Goal: Information Seeking & Learning: Check status

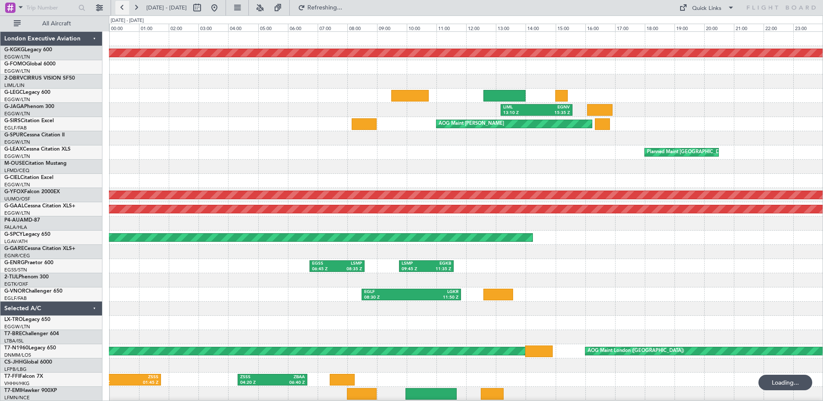
click at [118, 7] on button at bounding box center [122, 8] width 14 height 14
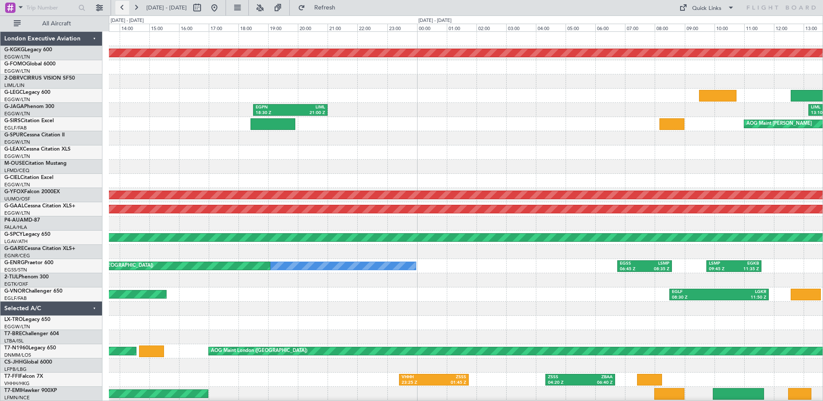
click at [118, 7] on button at bounding box center [122, 8] width 14 height 14
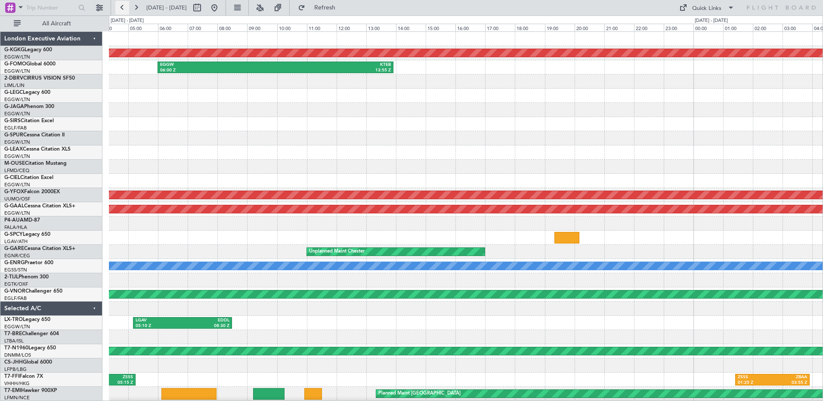
click at [118, 7] on button at bounding box center [122, 8] width 14 height 14
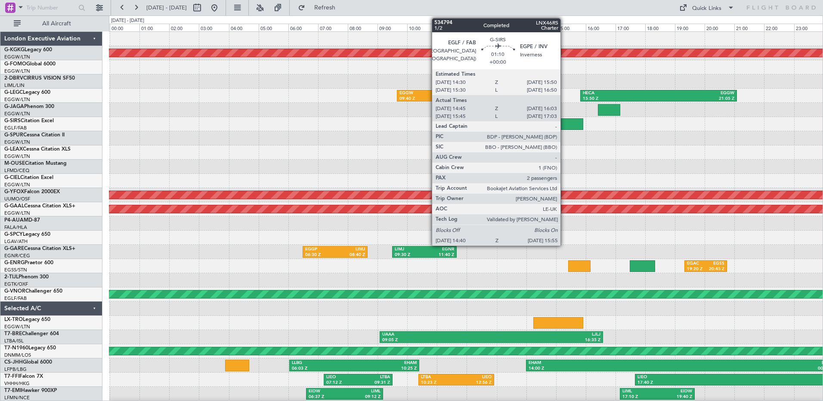
click at [565, 124] on div at bounding box center [564, 124] width 37 height 12
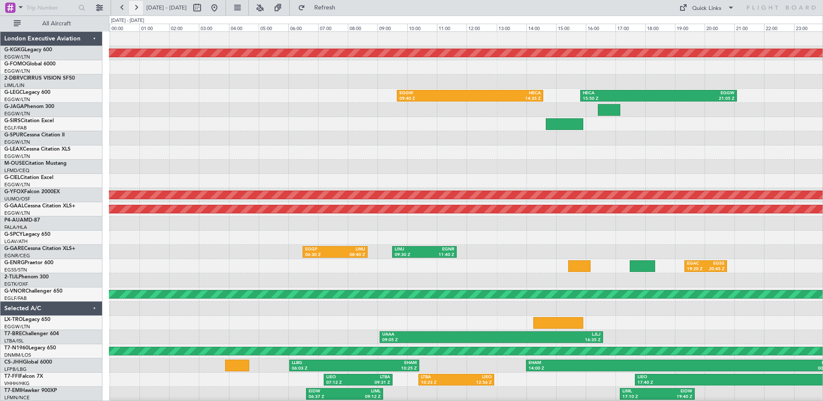
click at [137, 4] on button at bounding box center [136, 8] width 14 height 14
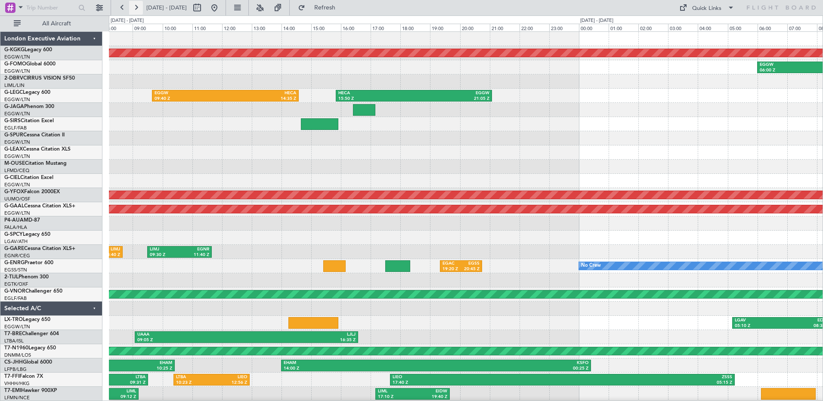
click at [137, 4] on button at bounding box center [136, 8] width 14 height 14
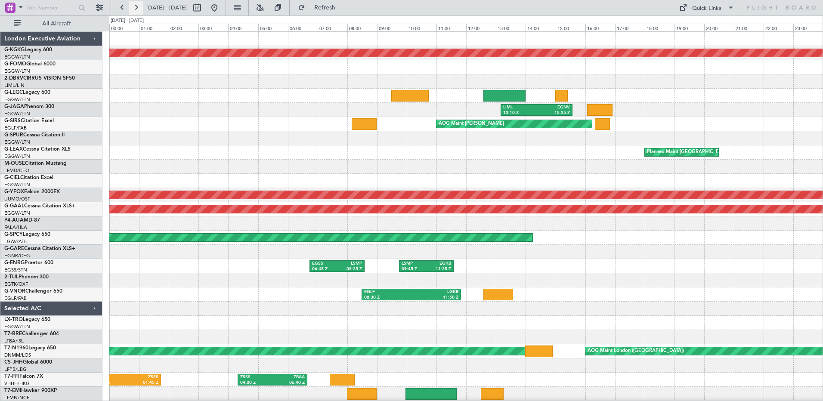
click at [137, 4] on button at bounding box center [136, 8] width 14 height 14
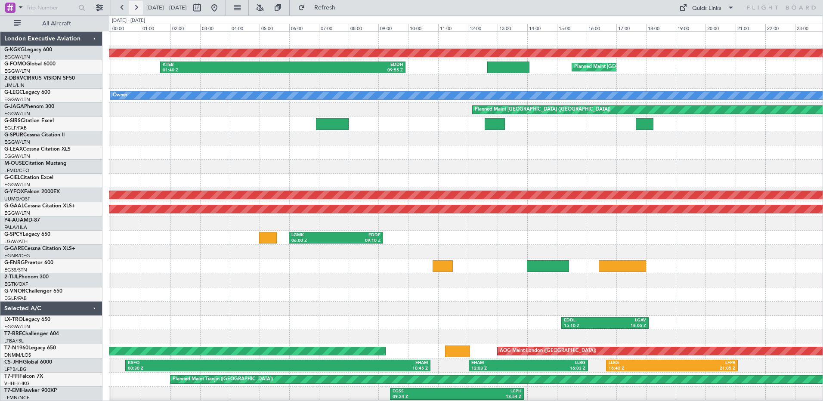
click at [137, 4] on button at bounding box center [136, 8] width 14 height 14
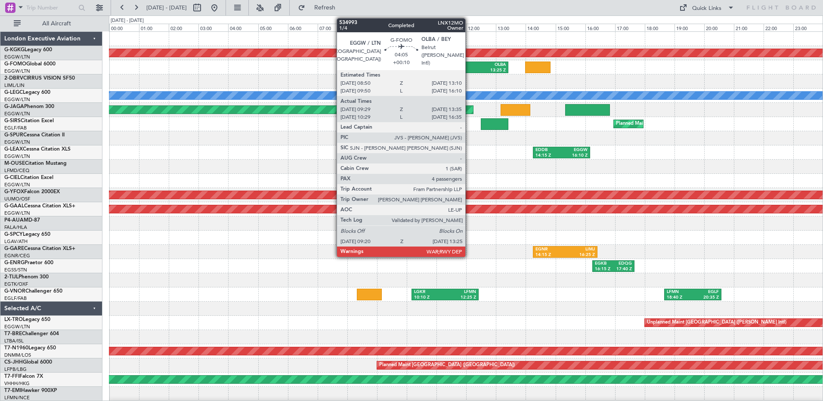
click at [469, 64] on div "OLBA" at bounding box center [476, 65] width 58 height 6
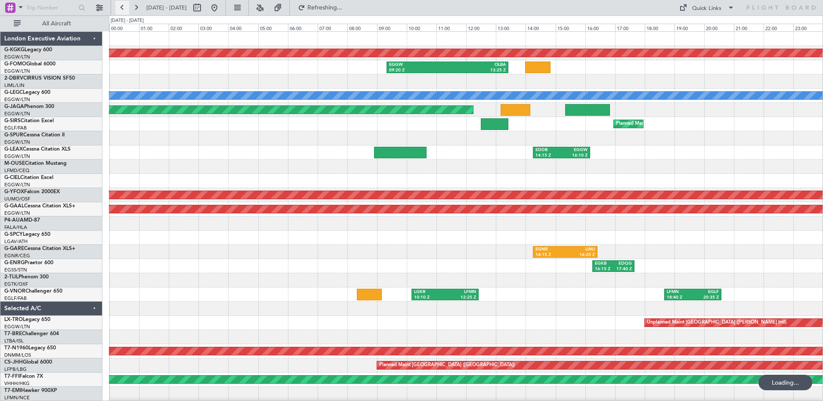
click at [118, 9] on button at bounding box center [122, 8] width 14 height 14
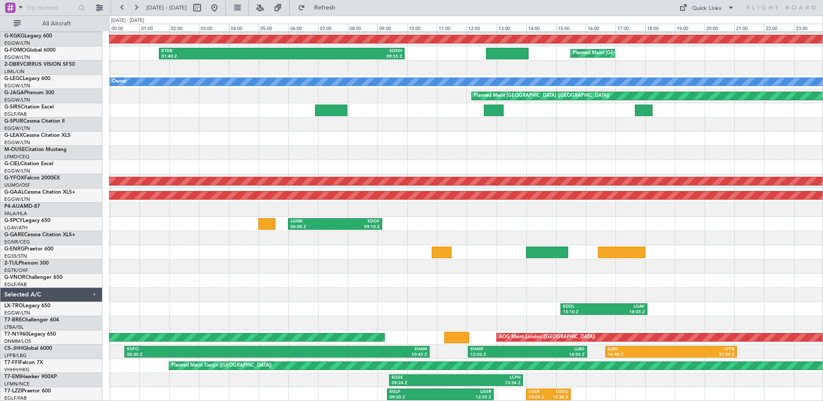
scroll to position [14, 0]
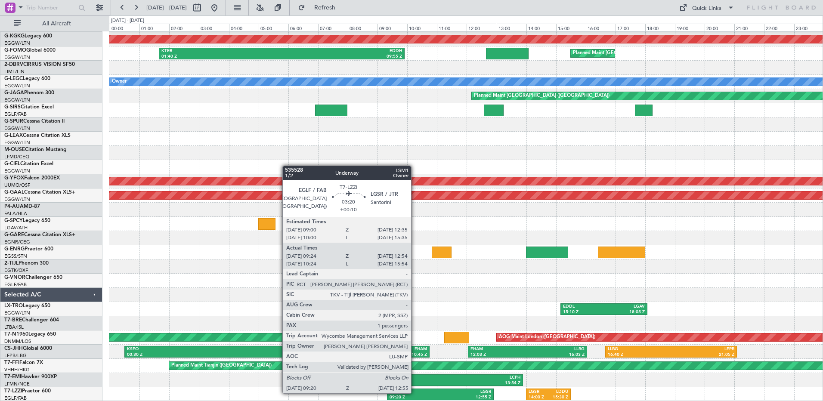
click at [415, 393] on div "EGLF" at bounding box center [415, 392] width 51 height 6
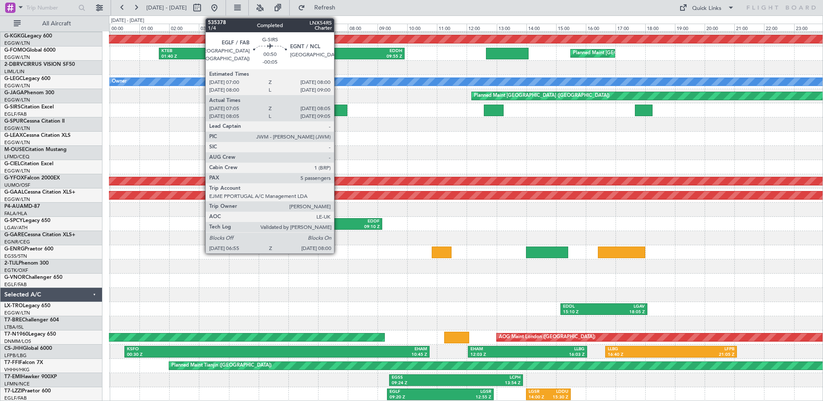
click at [338, 109] on div at bounding box center [331, 111] width 32 height 12
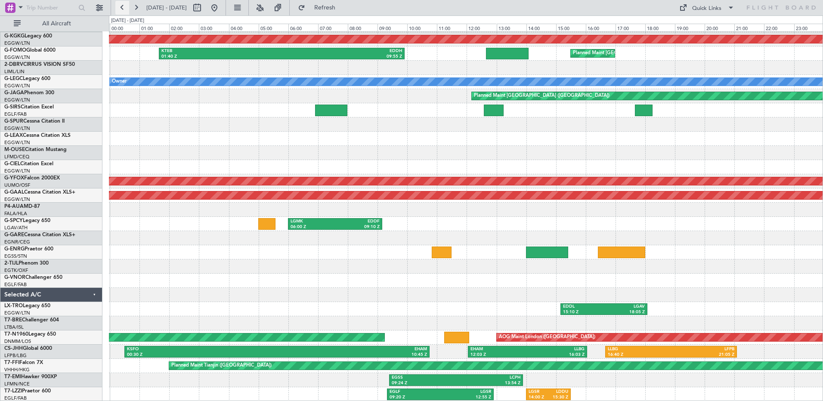
click at [119, 4] on button at bounding box center [122, 8] width 14 height 14
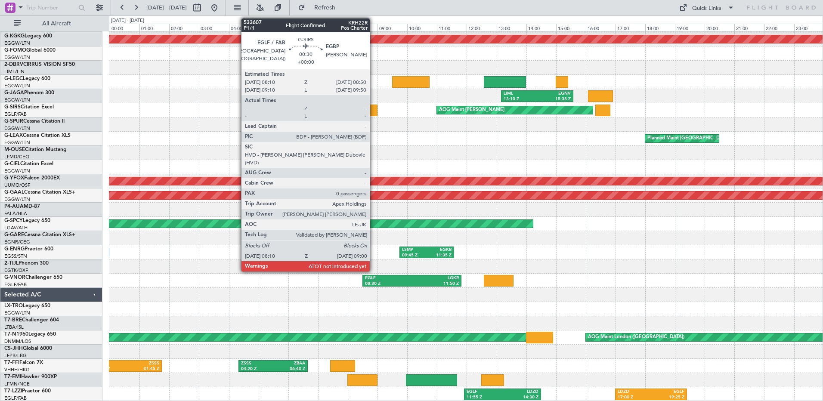
click at [374, 110] on div at bounding box center [365, 111] width 25 height 12
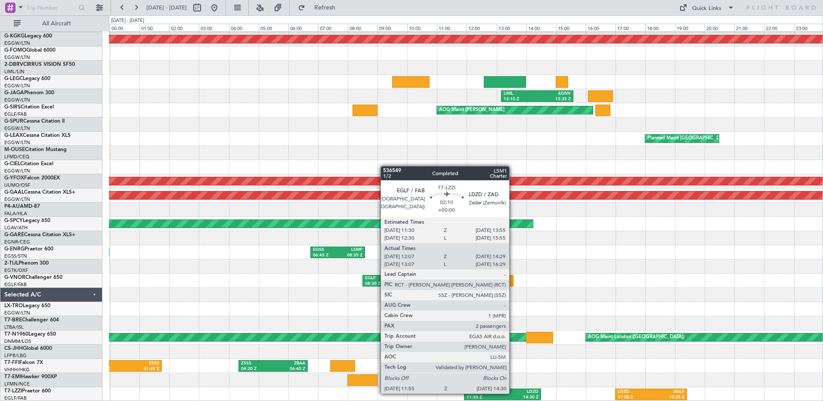
click at [513, 393] on div "LDZD" at bounding box center [521, 392] width 36 height 6
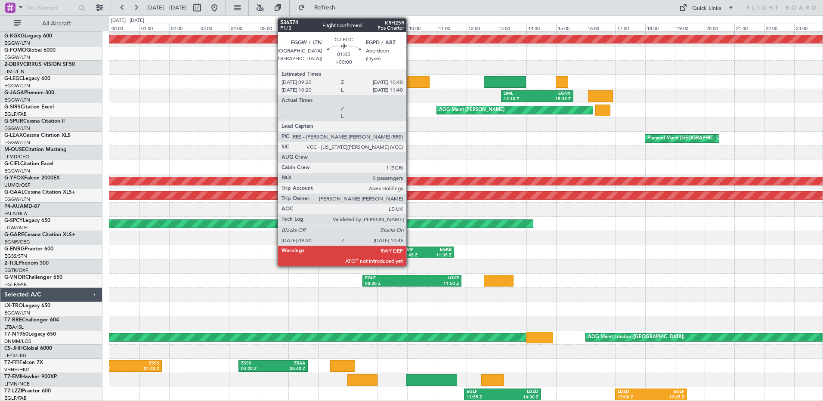
click at [410, 84] on div at bounding box center [410, 82] width 37 height 12
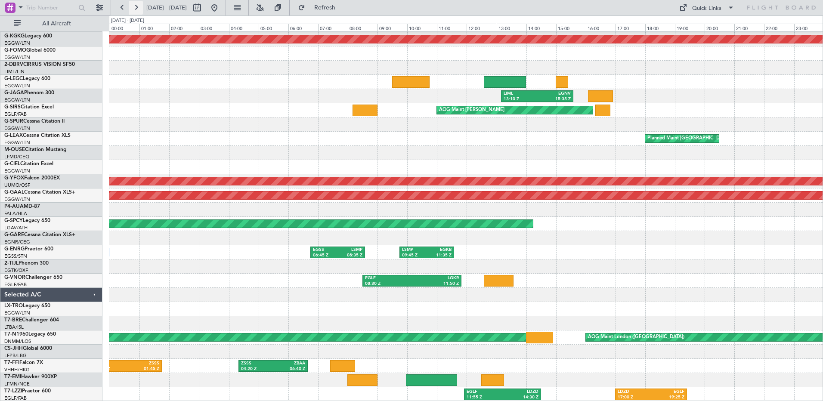
click at [136, 4] on button at bounding box center [136, 8] width 14 height 14
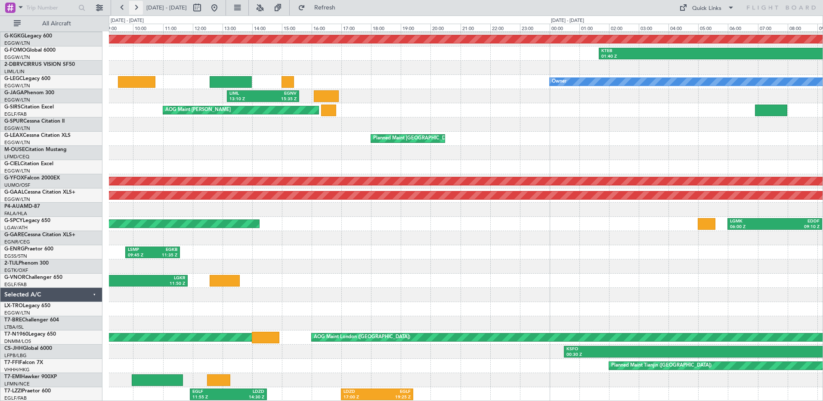
click at [136, 4] on button at bounding box center [136, 8] width 14 height 14
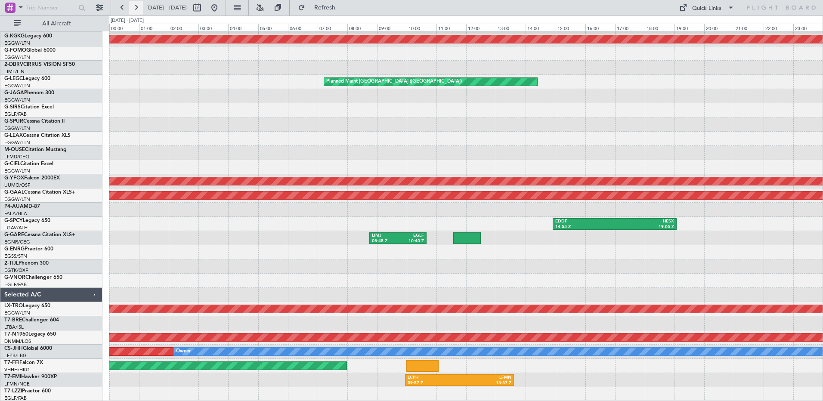
click at [136, 4] on button at bounding box center [136, 8] width 14 height 14
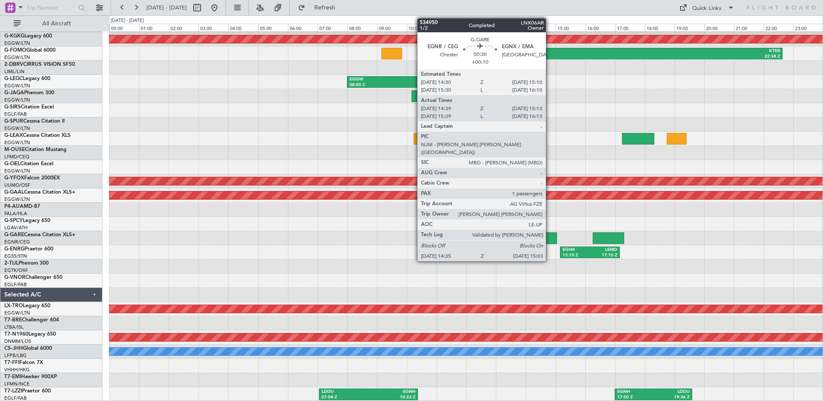
click at [550, 237] on div at bounding box center [550, 239] width 14 height 12
click at [549, 237] on div at bounding box center [550, 239] width 14 height 12
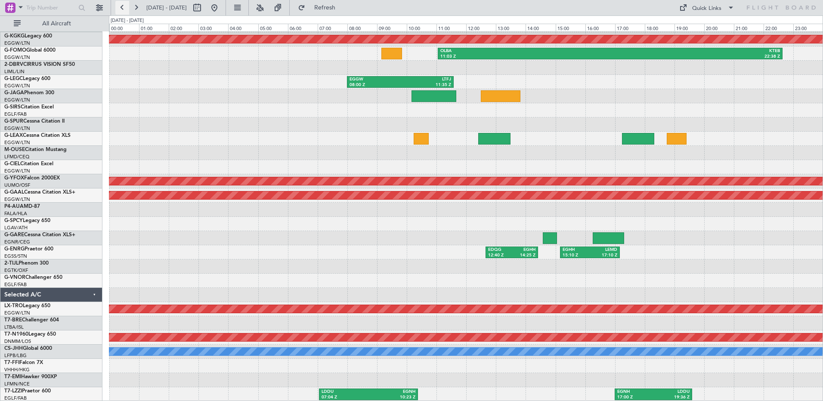
click at [124, 6] on button at bounding box center [122, 8] width 14 height 14
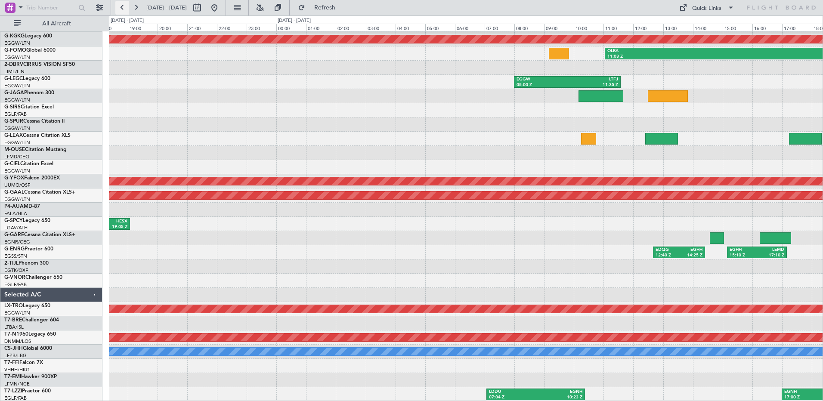
click at [124, 6] on button at bounding box center [122, 8] width 14 height 14
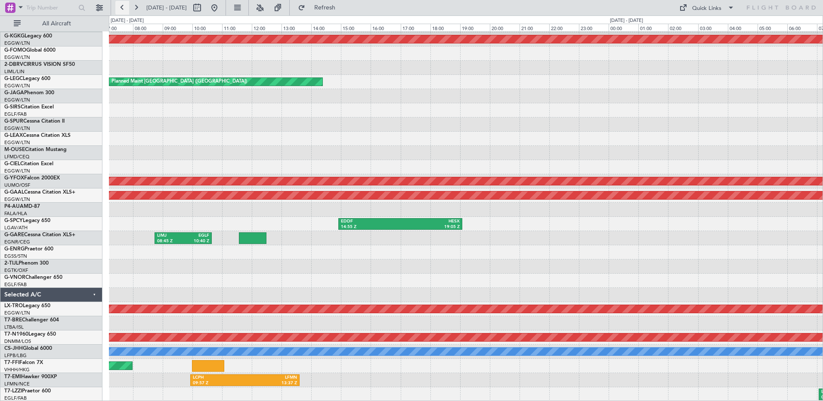
click at [124, 6] on button at bounding box center [122, 8] width 14 height 14
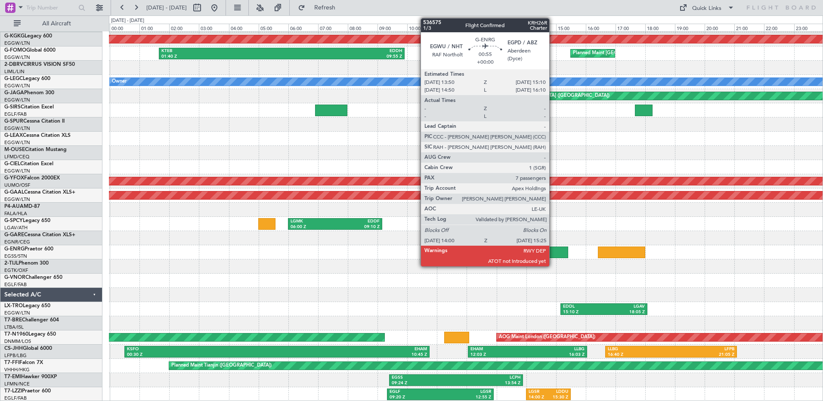
click at [553, 250] on div at bounding box center [547, 253] width 42 height 12
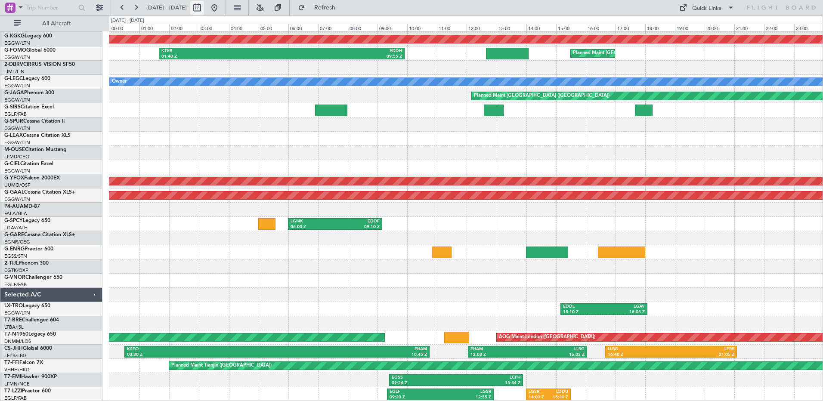
click at [204, 8] on button at bounding box center [197, 8] width 14 height 14
select select "9"
select select "2025"
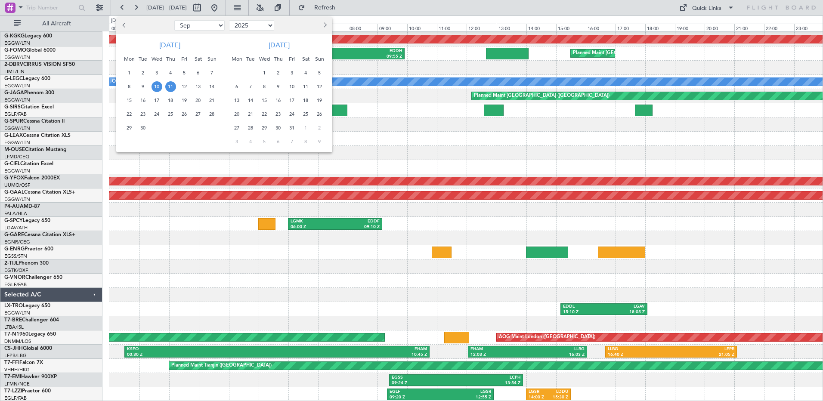
click at [124, 27] on span "Previous month" at bounding box center [124, 24] width 5 height 5
select select "8"
click at [159, 127] on span "27" at bounding box center [157, 128] width 11 height 11
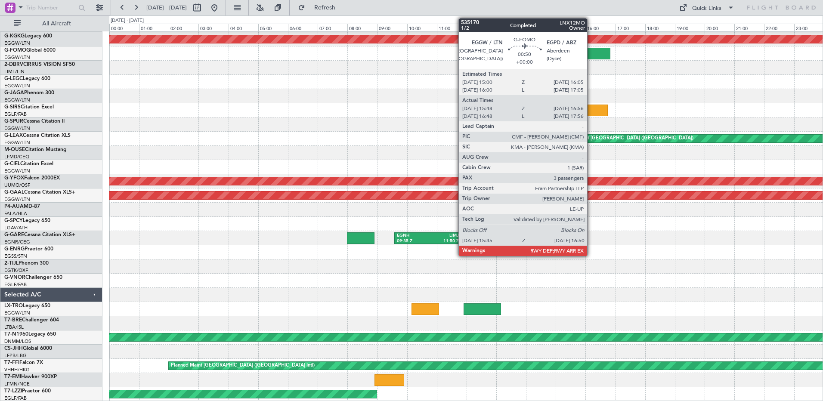
click at [591, 54] on div at bounding box center [591, 54] width 37 height 12
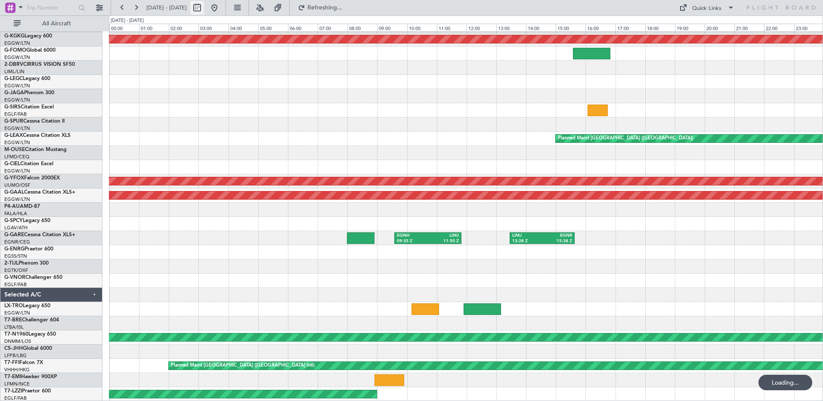
click at [204, 9] on button at bounding box center [197, 8] width 14 height 14
select select "8"
select select "2025"
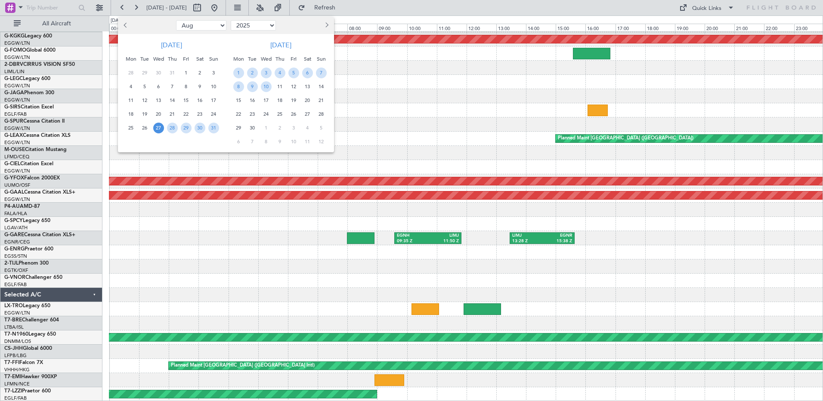
click at [295, 88] on span "12" at bounding box center [294, 86] width 11 height 11
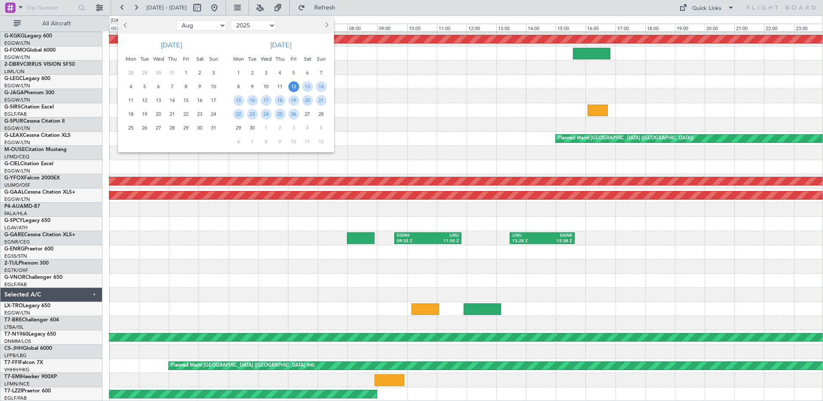
click at [295, 88] on span "12" at bounding box center [294, 86] width 11 height 11
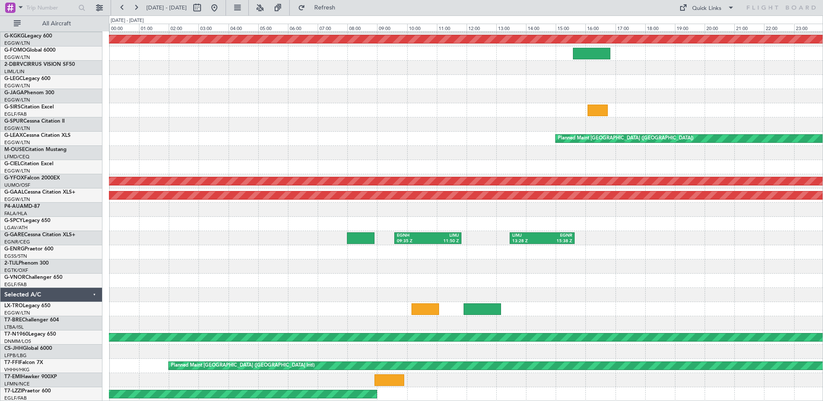
select select "9"
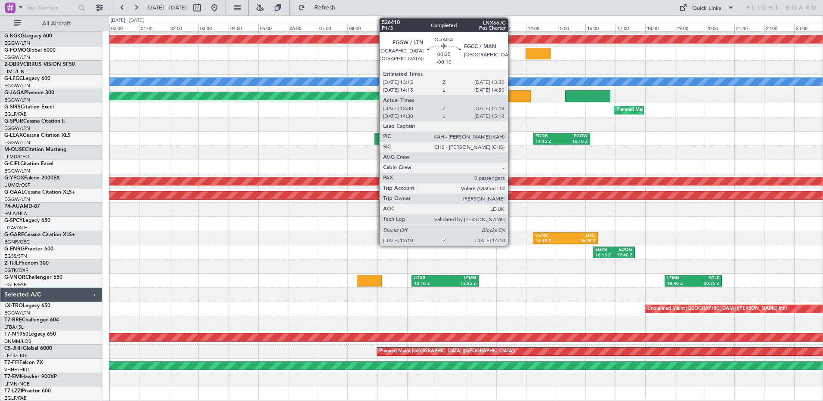
click at [512, 93] on div at bounding box center [516, 96] width 30 height 12
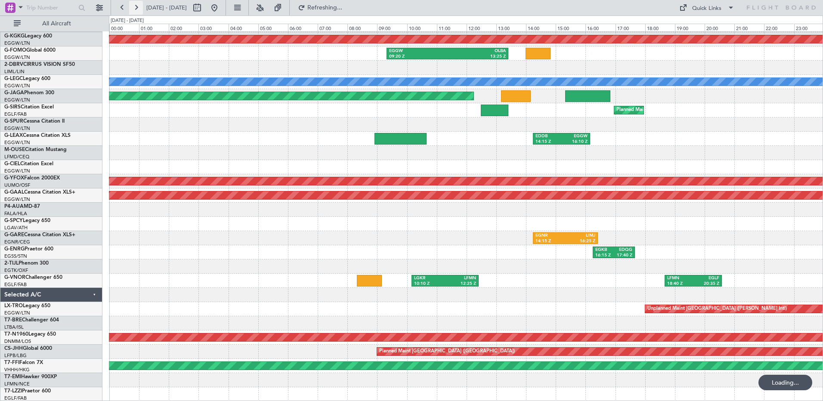
click at [136, 2] on button at bounding box center [136, 8] width 14 height 14
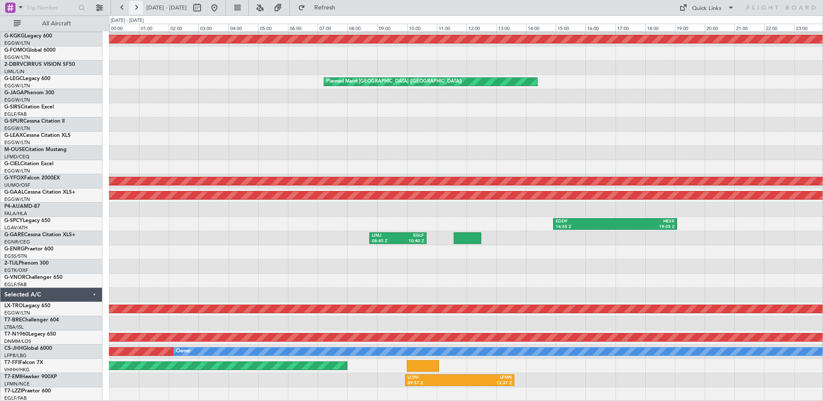
click at [136, 4] on button at bounding box center [136, 8] width 14 height 14
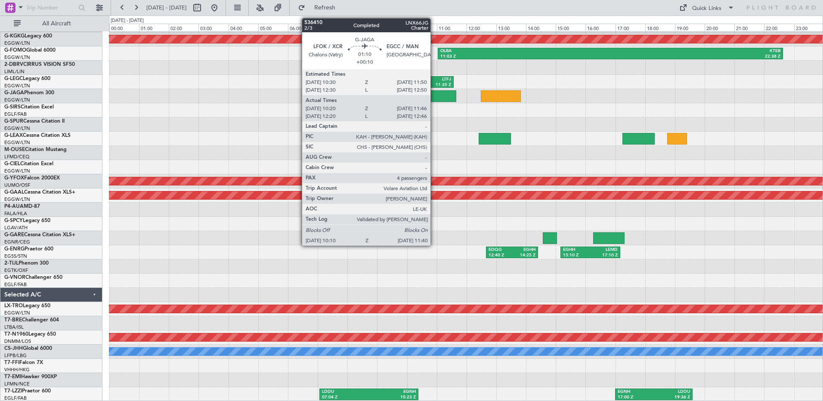
click at [435, 93] on div at bounding box center [434, 96] width 45 height 12
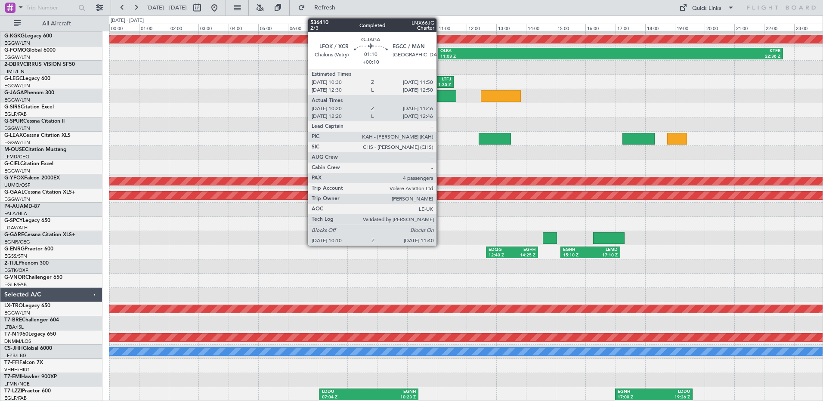
click at [441, 94] on div at bounding box center [434, 96] width 45 height 12
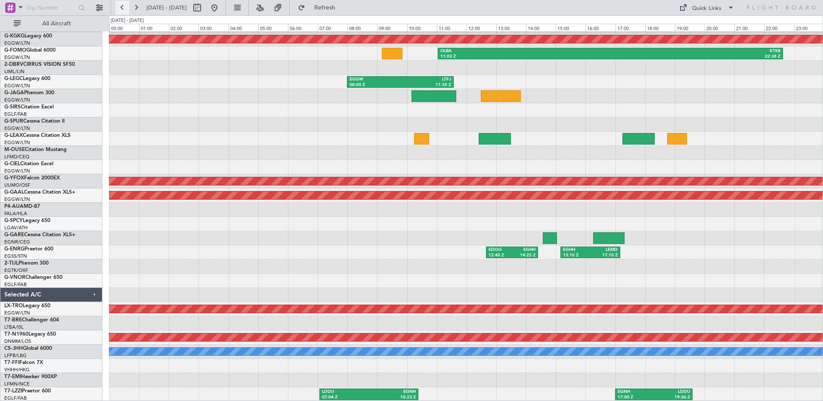
click at [125, 6] on button at bounding box center [122, 8] width 14 height 14
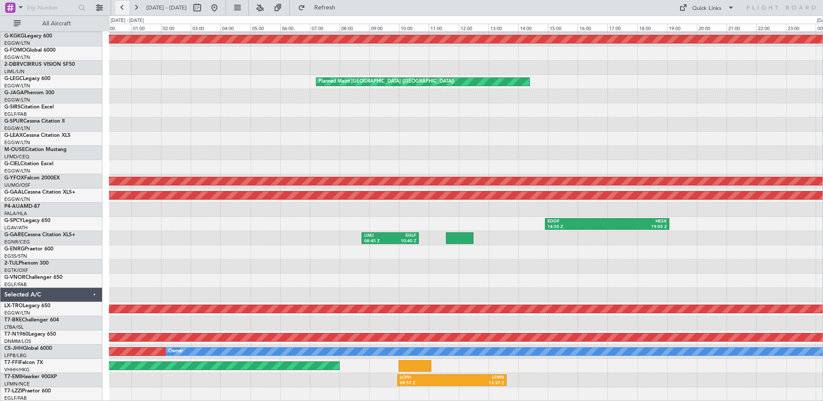
click at [125, 6] on button at bounding box center [122, 8] width 14 height 14
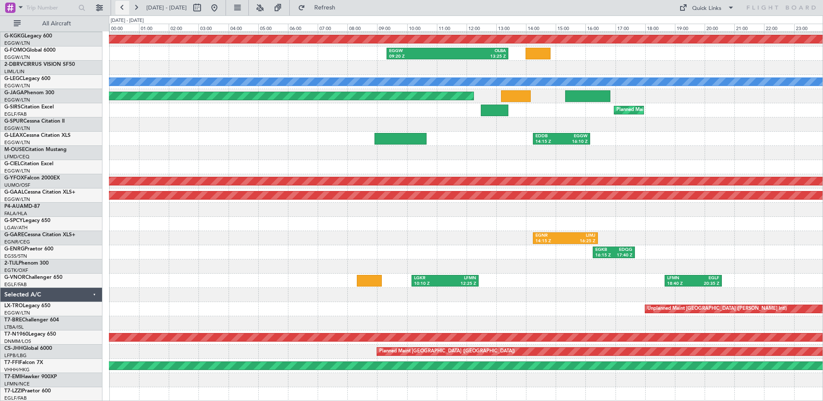
click at [124, 9] on button at bounding box center [122, 8] width 14 height 14
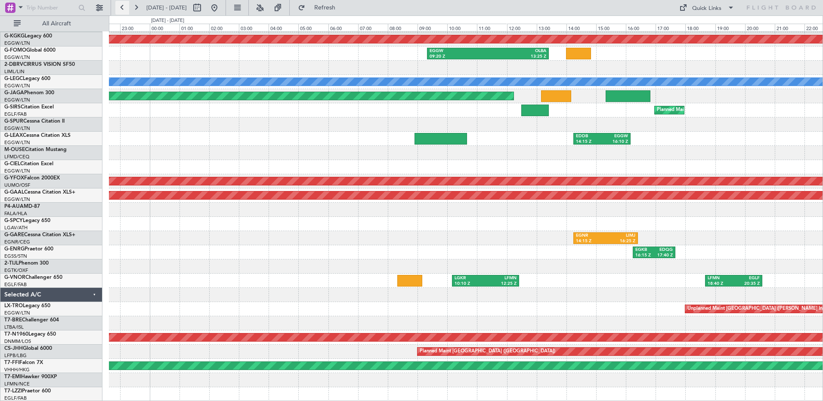
click at [124, 9] on button at bounding box center [122, 8] width 14 height 14
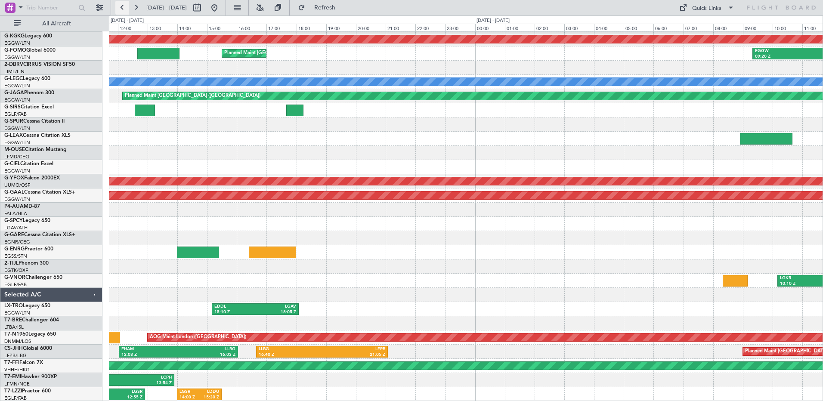
click at [124, 9] on button at bounding box center [122, 8] width 14 height 14
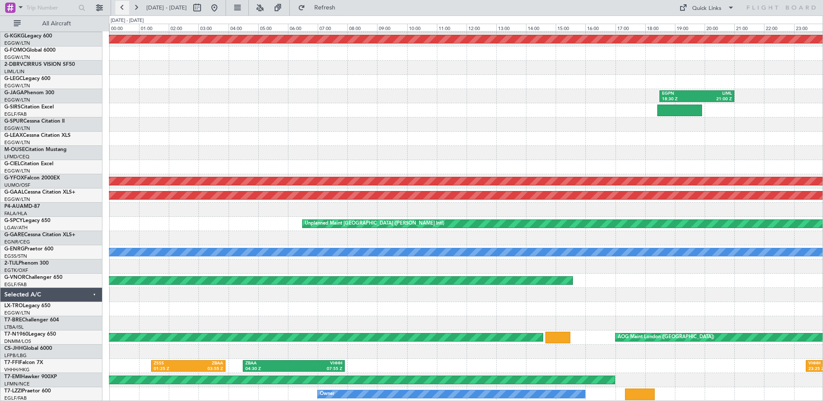
click at [124, 9] on button at bounding box center [122, 8] width 14 height 14
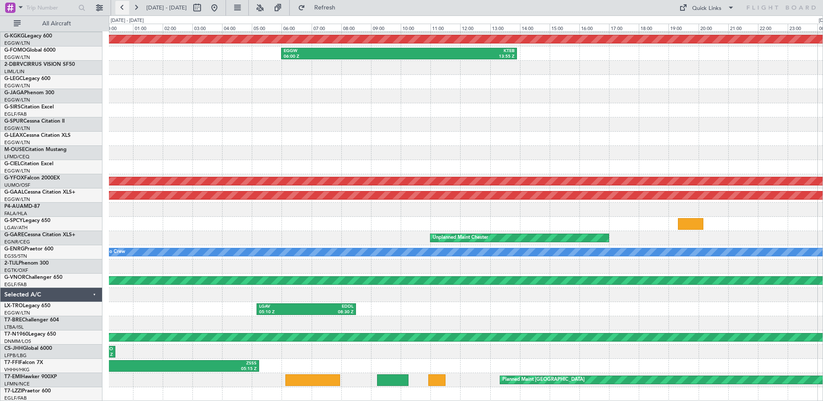
click at [124, 9] on button at bounding box center [122, 8] width 14 height 14
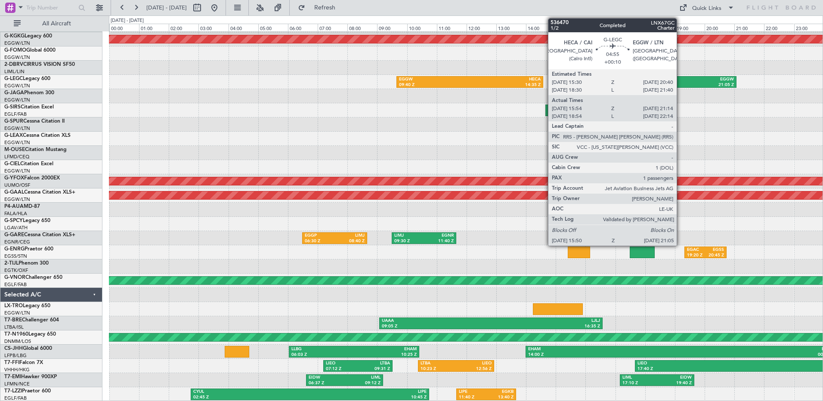
click at [681, 81] on div "EGGW" at bounding box center [697, 80] width 76 height 6
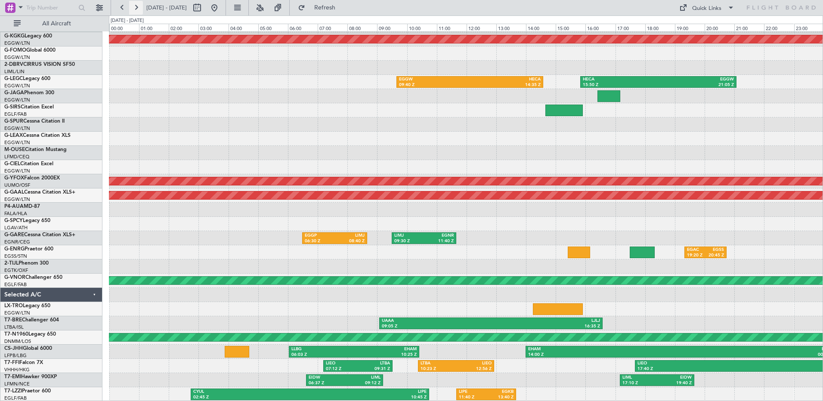
click at [138, 8] on button at bounding box center [136, 8] width 14 height 14
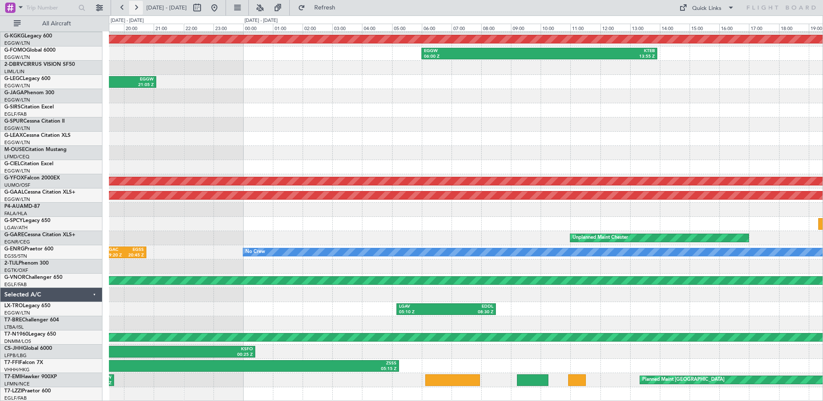
click at [138, 8] on button at bounding box center [136, 8] width 14 height 14
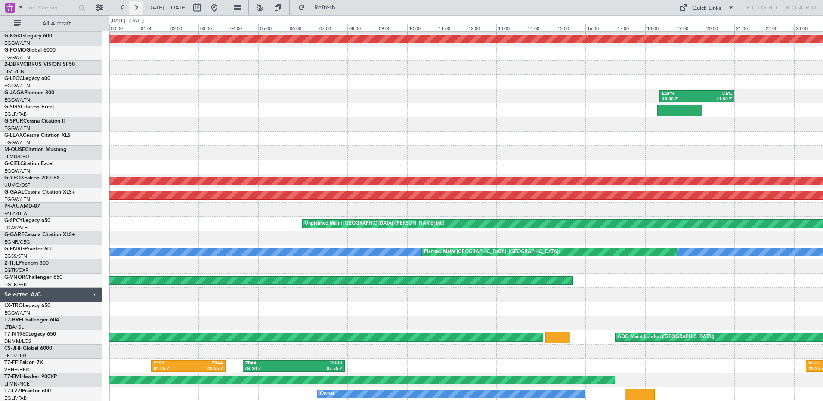
click at [138, 8] on button at bounding box center [136, 8] width 14 height 14
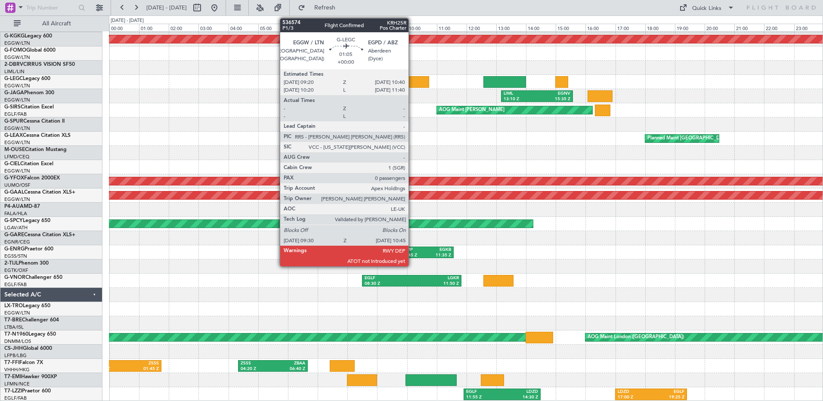
click at [413, 82] on div at bounding box center [410, 82] width 37 height 12
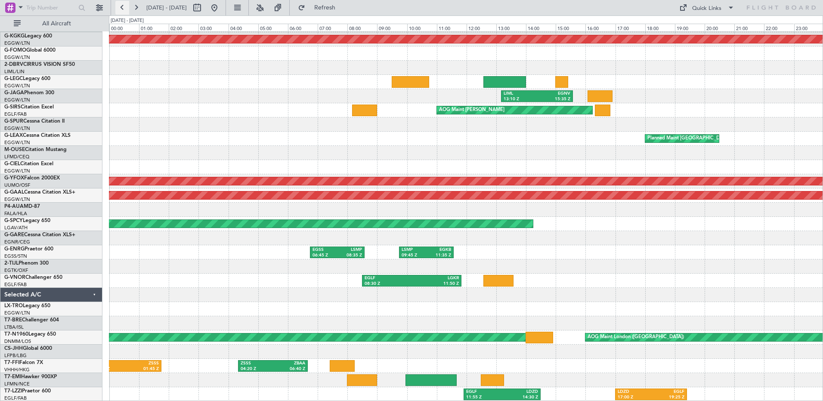
click at [120, 6] on button at bounding box center [122, 8] width 14 height 14
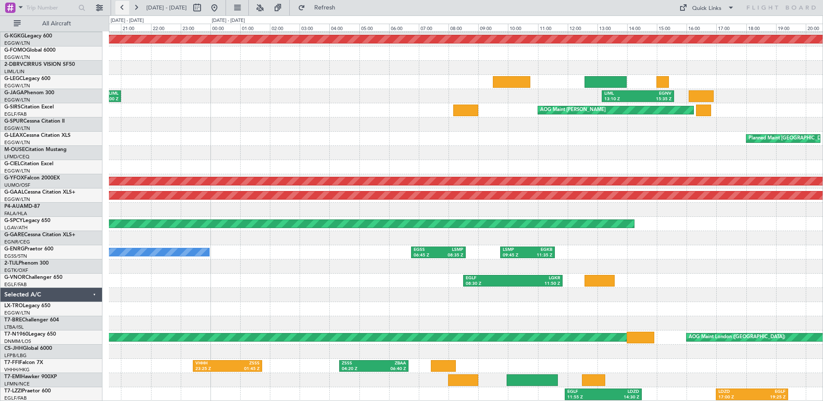
click at [120, 6] on button at bounding box center [122, 8] width 14 height 14
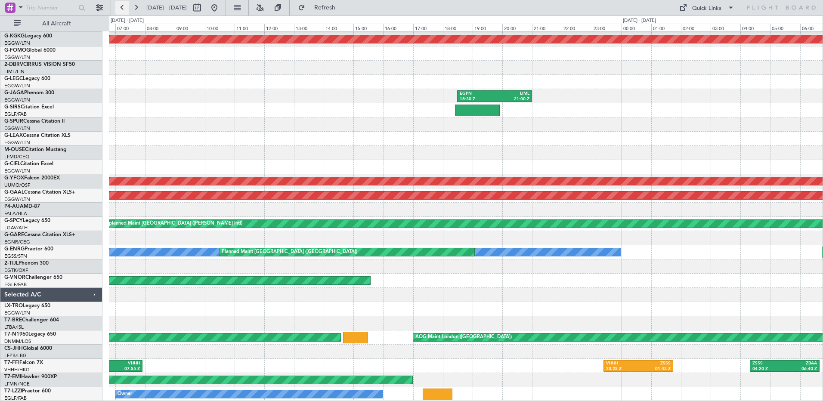
click at [120, 6] on button at bounding box center [122, 8] width 14 height 14
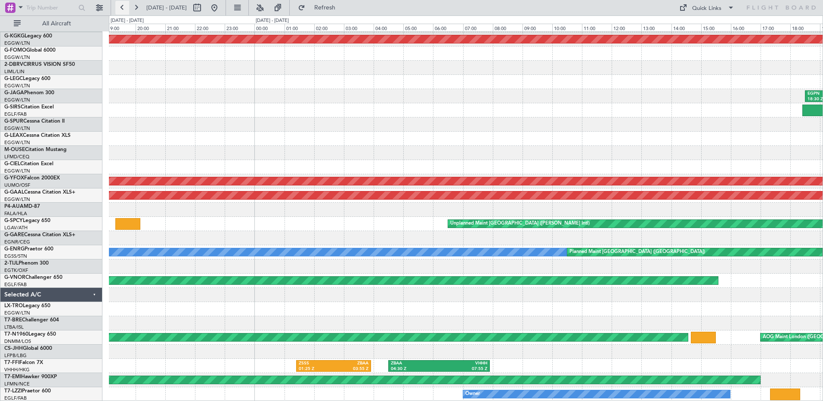
click at [120, 6] on button at bounding box center [122, 8] width 14 height 14
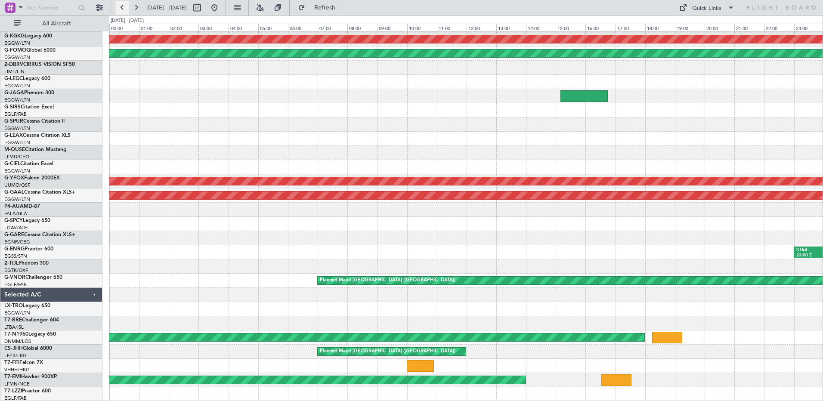
click at [120, 6] on button at bounding box center [122, 8] width 14 height 14
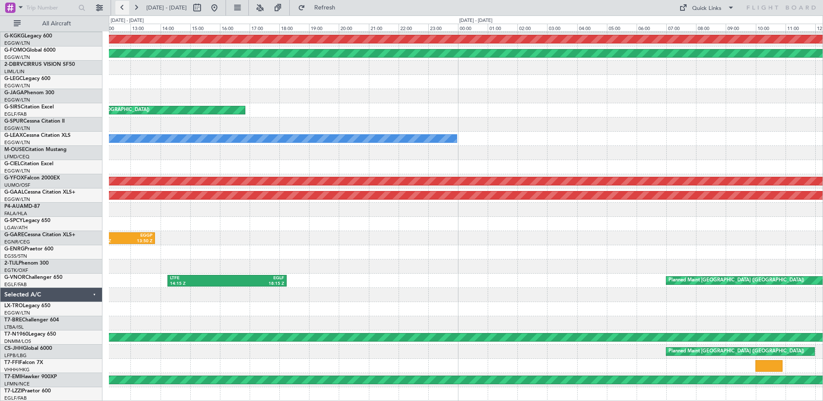
click at [120, 6] on button at bounding box center [122, 8] width 14 height 14
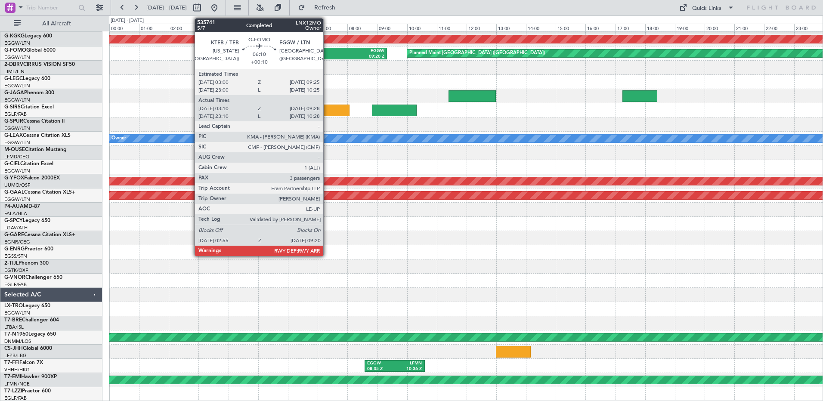
click at [327, 52] on div "EGGW" at bounding box center [338, 51] width 93 height 6
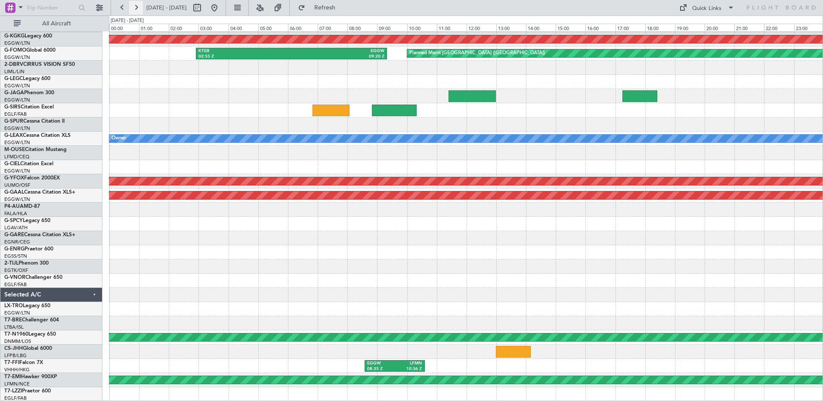
click at [134, 5] on button at bounding box center [136, 8] width 14 height 14
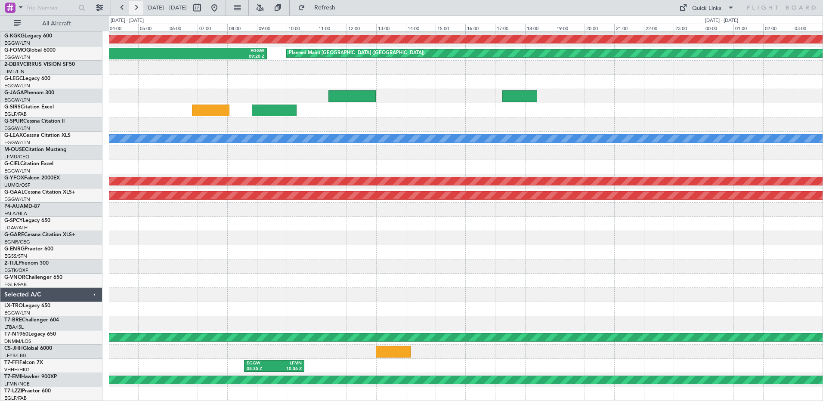
click at [134, 5] on button at bounding box center [136, 8] width 14 height 14
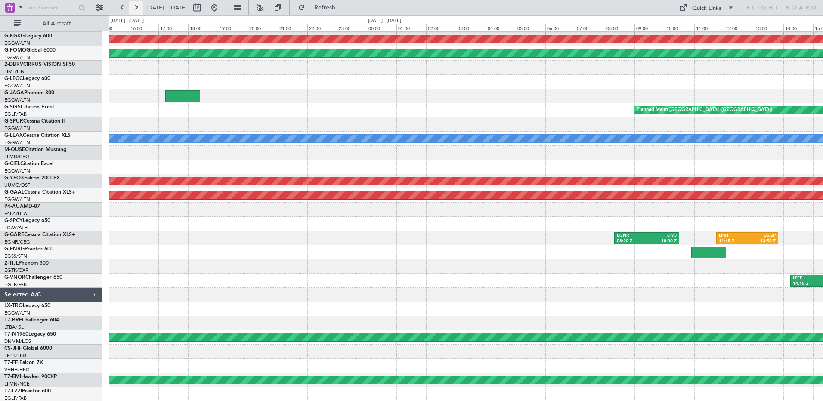
click at [134, 5] on button at bounding box center [136, 8] width 14 height 14
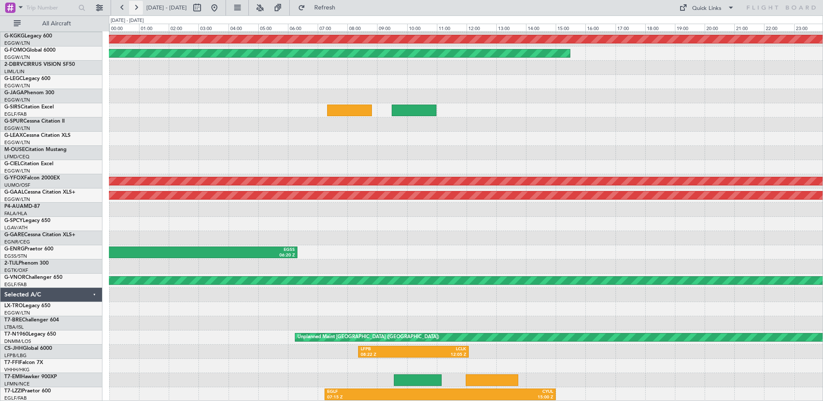
click at [134, 5] on button at bounding box center [136, 8] width 14 height 14
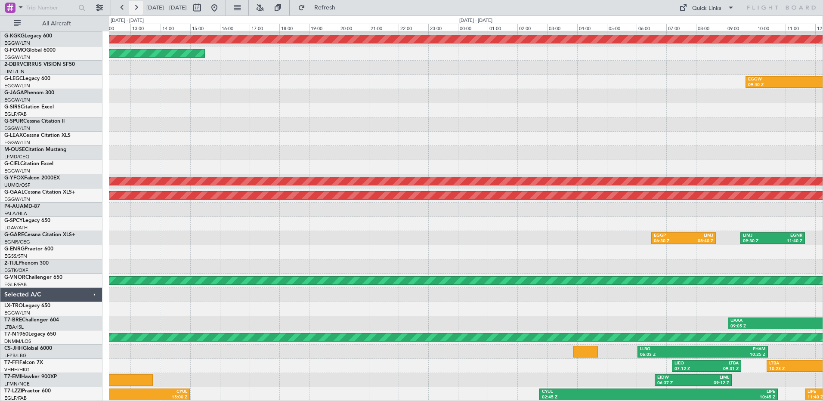
click at [134, 5] on button at bounding box center [136, 8] width 14 height 14
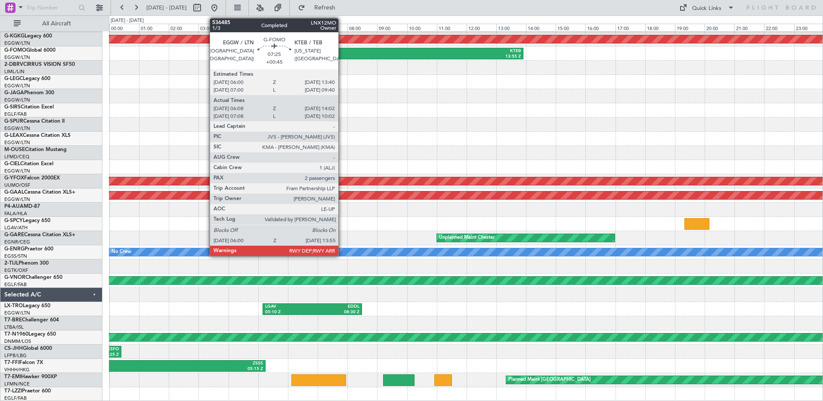
click at [342, 56] on div "06:00 Z" at bounding box center [347, 57] width 115 height 6
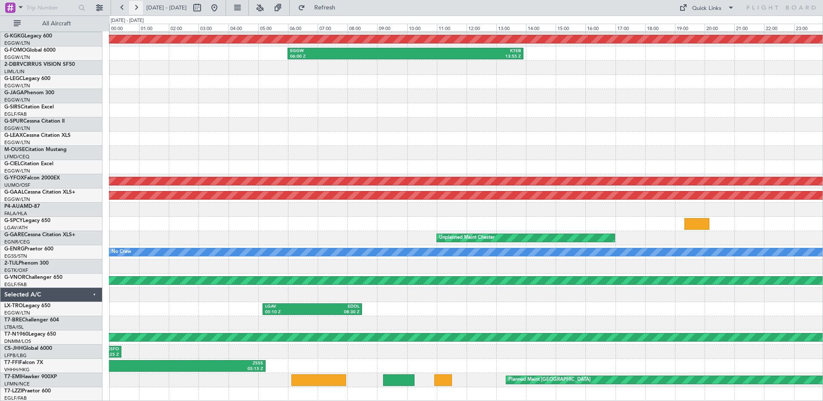
click at [137, 7] on button at bounding box center [136, 8] width 14 height 14
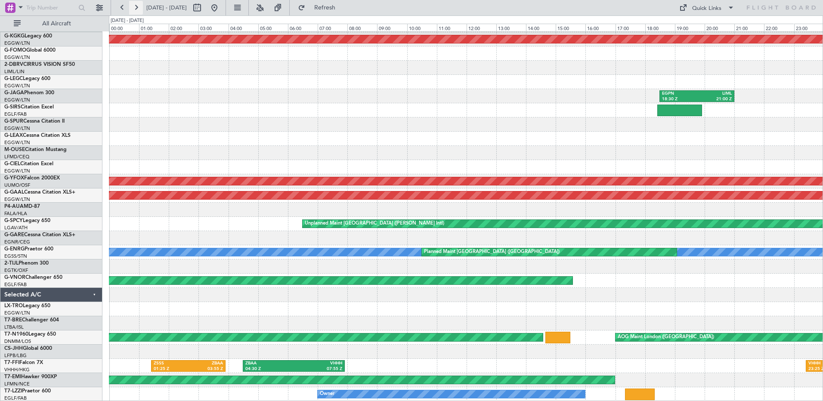
click at [137, 7] on button at bounding box center [136, 8] width 14 height 14
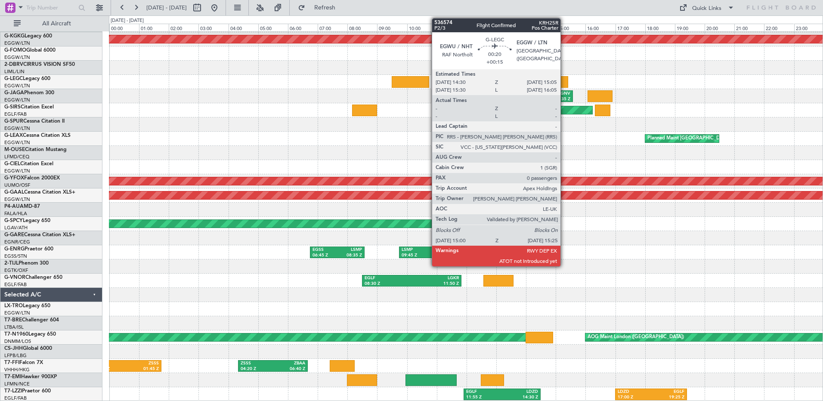
click at [565, 82] on div at bounding box center [562, 82] width 12 height 12
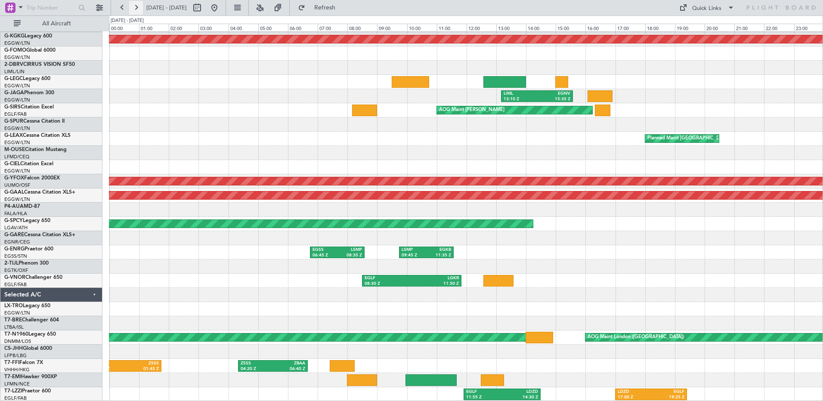
click at [137, 5] on button at bounding box center [136, 8] width 14 height 14
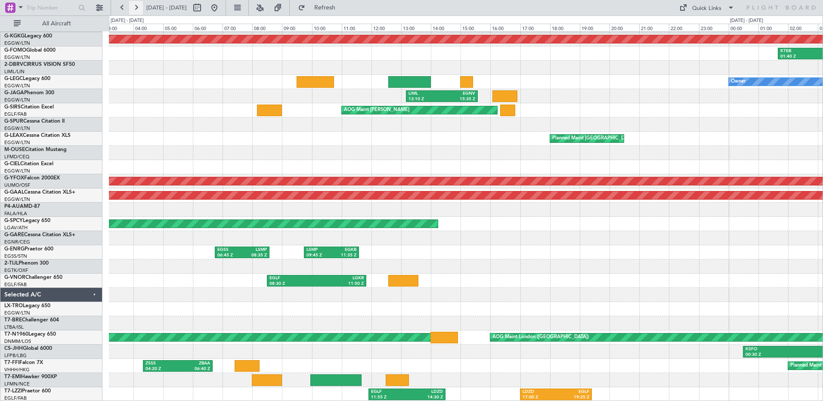
click at [137, 5] on button at bounding box center [136, 8] width 14 height 14
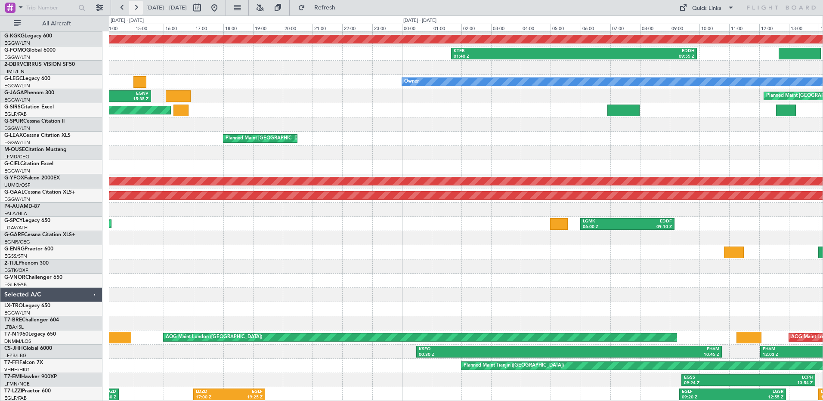
click at [137, 5] on button at bounding box center [136, 8] width 14 height 14
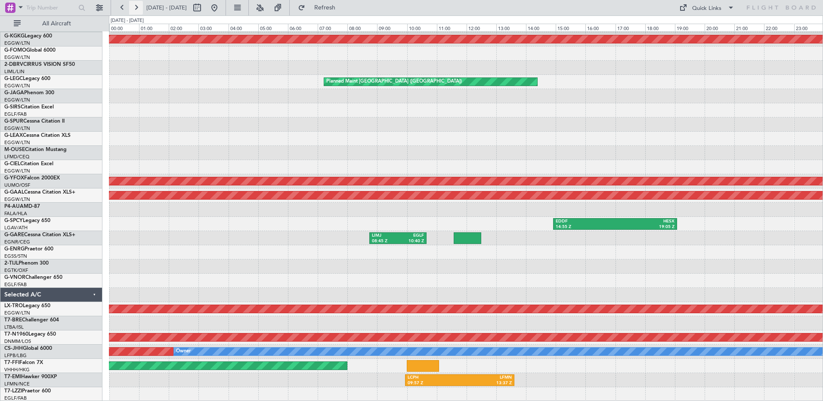
click at [137, 5] on button at bounding box center [136, 8] width 14 height 14
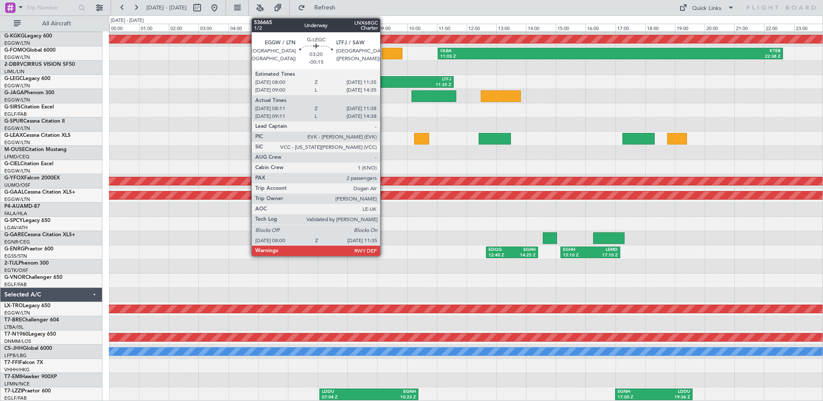
click at [384, 83] on div "08:00 Z" at bounding box center [375, 85] width 51 height 6
